Goal: Entertainment & Leisure: Participate in discussion

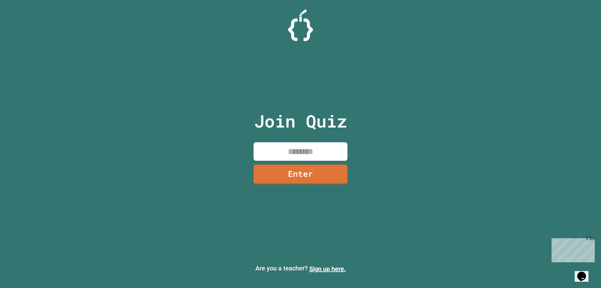
click at [324, 141] on div "Join Quiz Enter" at bounding box center [301, 144] width 106 height 256
click at [322, 152] on input at bounding box center [301, 151] width 94 height 18
type input "********"
click at [336, 176] on link "Enter" at bounding box center [300, 173] width 95 height 21
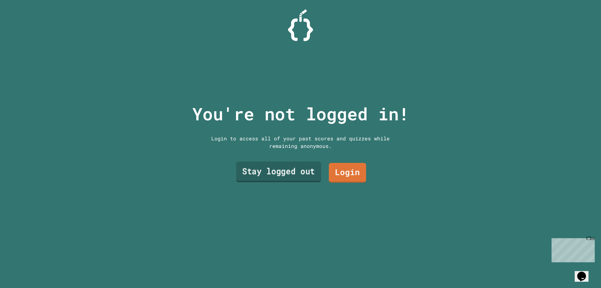
click at [305, 167] on link "Stay logged out" at bounding box center [278, 171] width 85 height 21
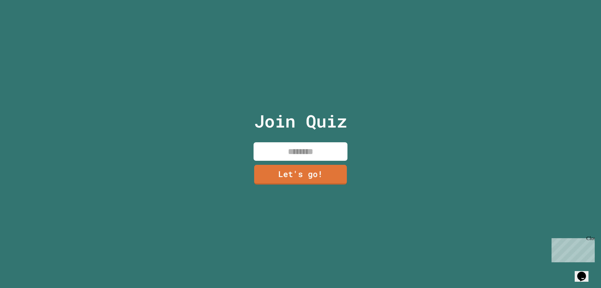
click at [312, 151] on input at bounding box center [301, 151] width 94 height 18
type input "********"
click at [311, 175] on link "Let's go!" at bounding box center [301, 173] width 94 height 21
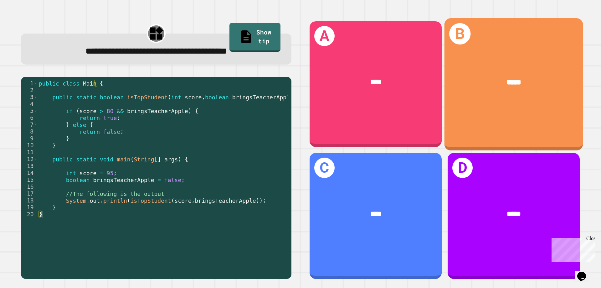
click at [457, 123] on div "B *****" at bounding box center [514, 84] width 139 height 132
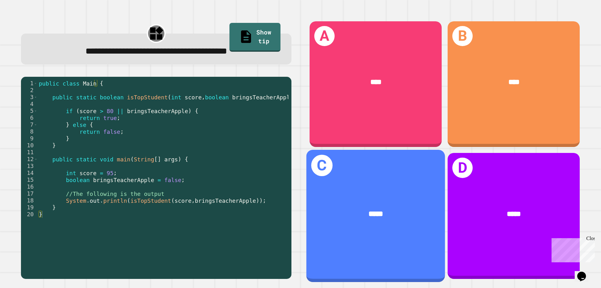
click at [335, 193] on div "*****" at bounding box center [376, 214] width 139 height 42
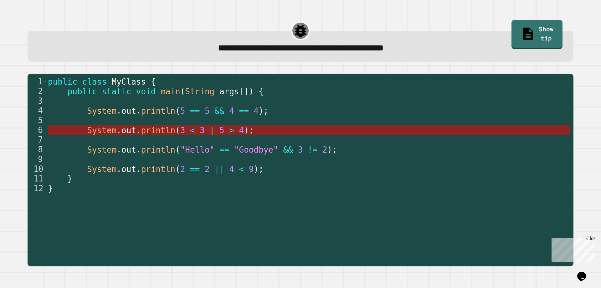
click at [239, 133] on span "4" at bounding box center [241, 130] width 5 height 9
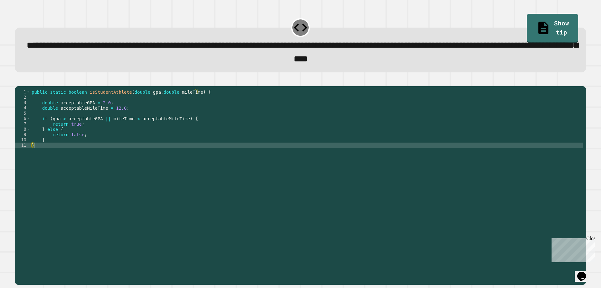
click at [89, 128] on div "public static boolean isStudentAthlete ( double gpa , double mileTime ) { doubl…" at bounding box center [306, 177] width 553 height 176
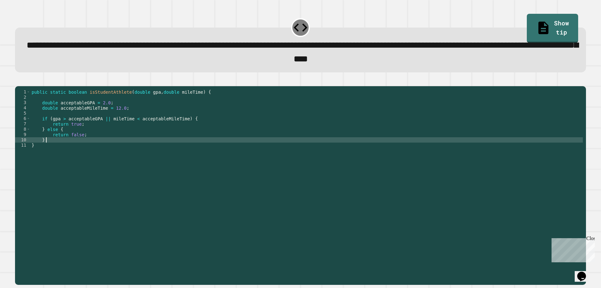
click at [89, 148] on div "public static boolean isStudentAthlete ( double gpa , double mileTime ) { doubl…" at bounding box center [306, 177] width 553 height 176
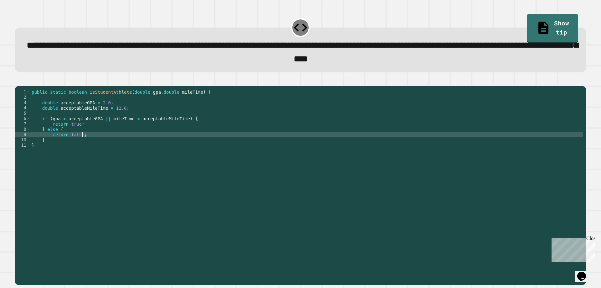
click at [94, 146] on div "public static boolean isStudentAthlete ( double gpa , double mileTime ) { doubl…" at bounding box center [306, 177] width 553 height 176
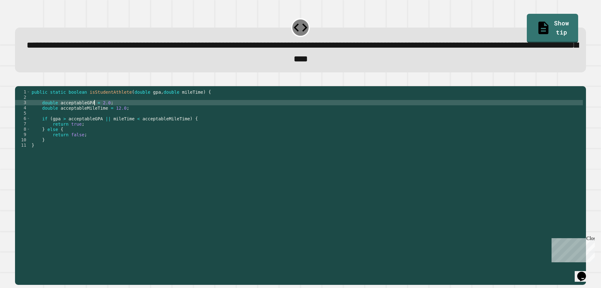
click at [94, 114] on div "public static boolean isStudentAthlete ( double gpa , double mileTime ) { doubl…" at bounding box center [306, 177] width 553 height 176
click at [82, 133] on div "public static boolean isStudentAthlete ( double gpa , double mileTime ) { doubl…" at bounding box center [306, 177] width 553 height 176
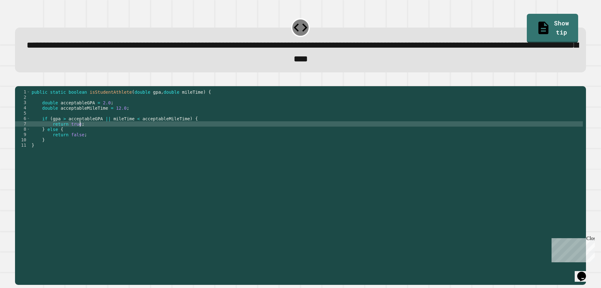
click at [78, 142] on div "public static boolean isStudentAthlete ( double gpa , double mileTime ) { doubl…" at bounding box center [306, 177] width 553 height 176
click at [78, 135] on div "public static boolean isStudentAthlete ( double gpa , double mileTime ) { doubl…" at bounding box center [306, 177] width 553 height 176
click at [80, 134] on div "public static boolean isStudentAthlete ( double gpa , double mileTime ) { doubl…" at bounding box center [306, 177] width 553 height 176
click at [100, 114] on div "public static boolean isStudentAthlete ( double gpa , double mileTime ) { doubl…" at bounding box center [306, 177] width 553 height 176
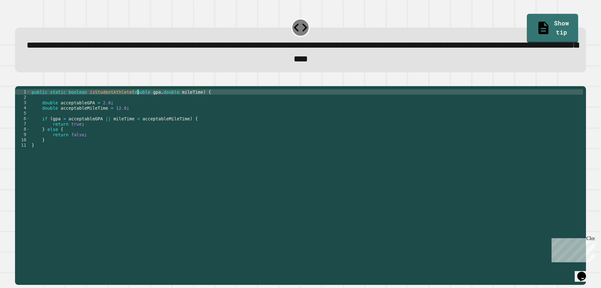
click at [137, 104] on div "public static boolean isStudentAthlete ( double gpa , double mileTime ) { doubl…" at bounding box center [306, 177] width 553 height 176
click at [144, 104] on div "public static boolean isStudentAthlete ( double gpa , double mileTime ) { doubl…" at bounding box center [306, 177] width 553 height 176
click at [137, 99] on div "public static boolean isStudentAthlete ( double gpa , double mileTime ) { doubl…" at bounding box center [306, 171] width 553 height 165
click at [139, 103] on div "public static boolean isStudentAthlete ( double gpa , double mileTime ) { doubl…" at bounding box center [306, 177] width 553 height 176
click at [101, 135] on div "public static boolean isStudentAthlete ( double gpa , double mileTime ) { doubl…" at bounding box center [306, 177] width 553 height 176
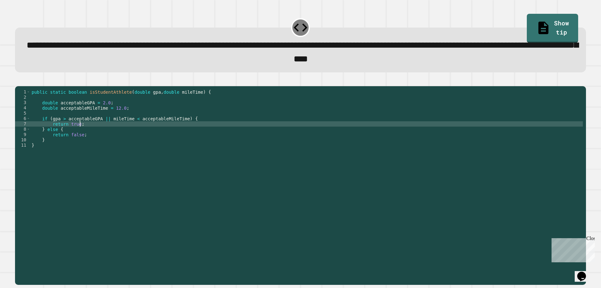
click at [94, 117] on div "public static boolean isStudentAthlete ( double gpa , double mileTime ) { doubl…" at bounding box center [306, 177] width 553 height 176
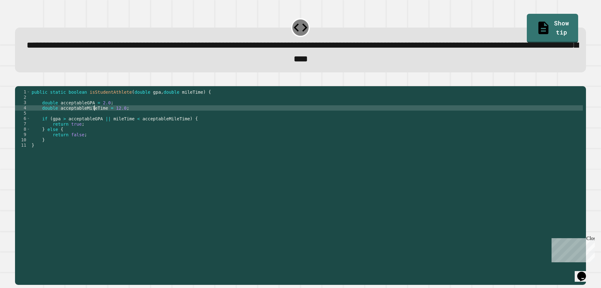
click at [100, 111] on div "public static boolean isStudentAthlete ( double gpa , double mileTime ) { doubl…" at bounding box center [306, 177] width 553 height 176
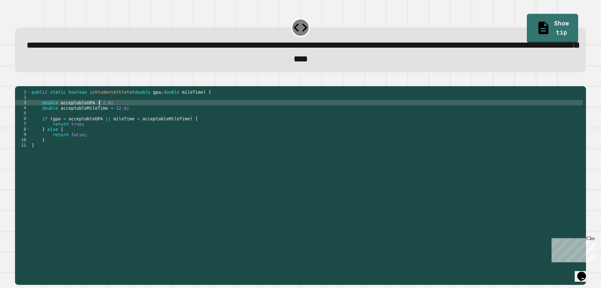
click at [95, 108] on div "public static boolean isStudentAthlete ( double gpa , double mileTime ) { doubl…" at bounding box center [306, 177] width 553 height 176
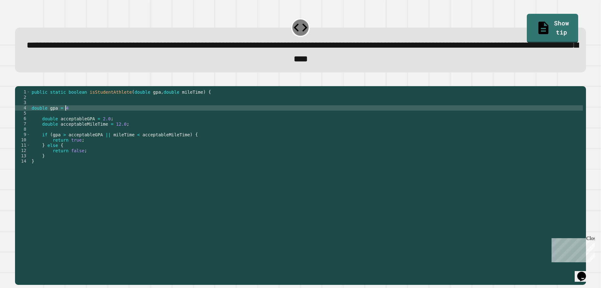
scroll to position [0, 2]
type textarea "**********"
type textarea "*"
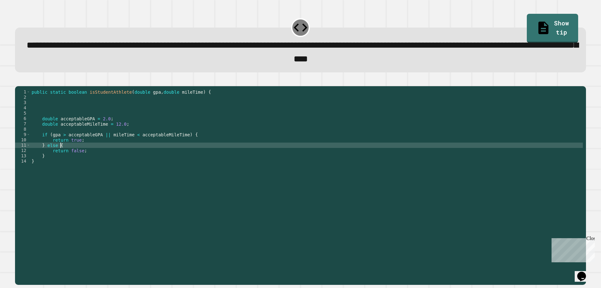
click at [63, 154] on div "public static boolean isStudentAthlete ( double gpa , double mileTime ) { doubl…" at bounding box center [306, 177] width 553 height 176
click at [74, 153] on div "public static boolean isStudentAthlete ( double gpa , double mileTime ) { doubl…" at bounding box center [306, 177] width 553 height 176
click at [78, 151] on div "public static boolean isStudentAthlete ( double gpa , double mileTime ) { doubl…" at bounding box center [306, 177] width 553 height 176
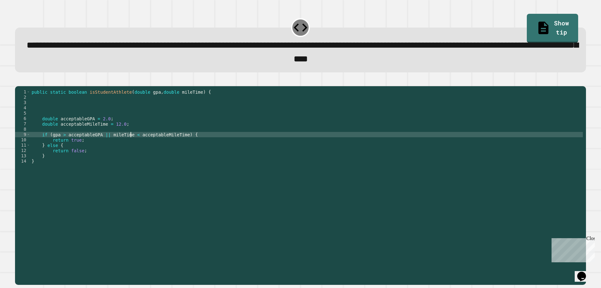
click at [130, 147] on div "public static boolean isStudentAthlete ( double gpa , double mileTime ) { doubl…" at bounding box center [306, 177] width 553 height 176
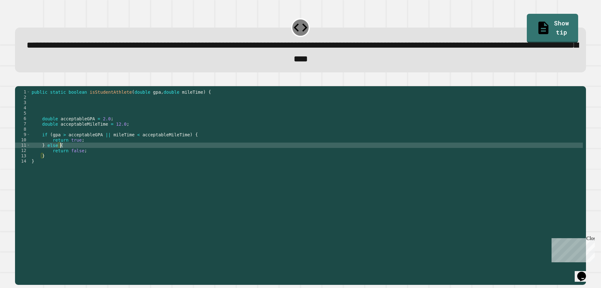
click at [72, 156] on div "public static boolean isStudentAthlete ( double gpa , double mileTime ) { doubl…" at bounding box center [306, 177] width 553 height 176
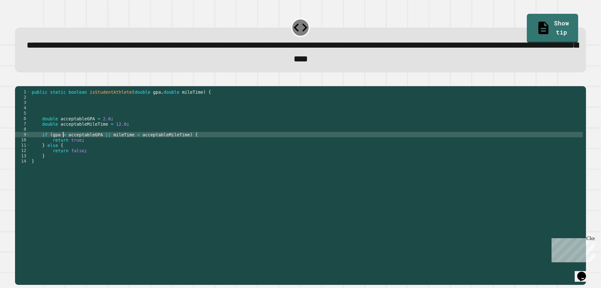
click at [63, 143] on div "public static boolean isStudentAthlete ( double gpa , double mileTime ) { doubl…" at bounding box center [306, 177] width 553 height 176
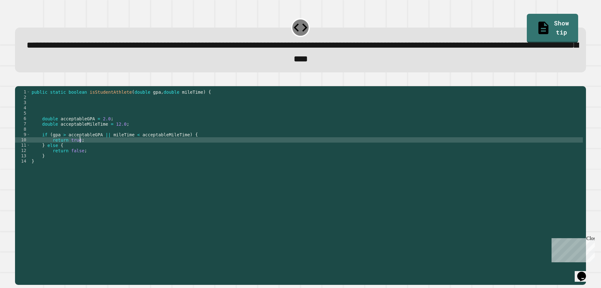
click at [105, 147] on div "public static boolean isStudentAthlete ( double gpa , double mileTime ) { doubl…" at bounding box center [306, 177] width 553 height 176
click at [100, 146] on div "public static boolean isStudentAthlete ( double gpa , double mileTime ) { doubl…" at bounding box center [306, 177] width 553 height 176
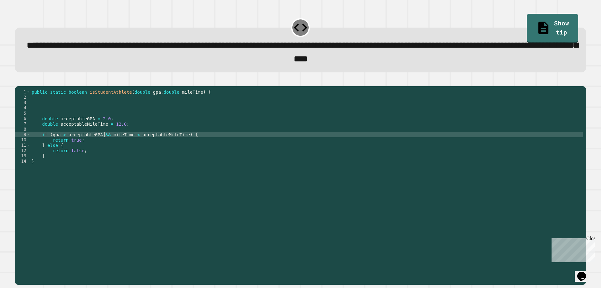
scroll to position [0, 5]
type textarea "**********"
drag, startPoint x: 5, startPoint y: 87, endPoint x: 18, endPoint y: 85, distance: 13.2
click at [7, 87] on div "**********" at bounding box center [300, 144] width 601 height 288
click at [18, 81] on button "button" at bounding box center [18, 81] width 0 height 0
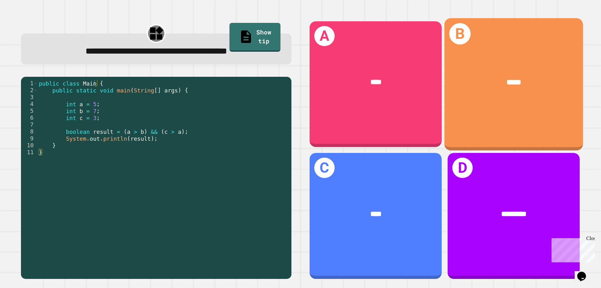
click at [570, 75] on div "*****" at bounding box center [514, 82] width 139 height 42
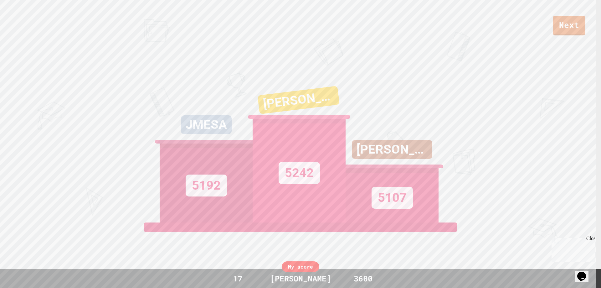
click at [238, 275] on div "17" at bounding box center [238, 278] width 47 height 12
